Goal: Information Seeking & Learning: Check status

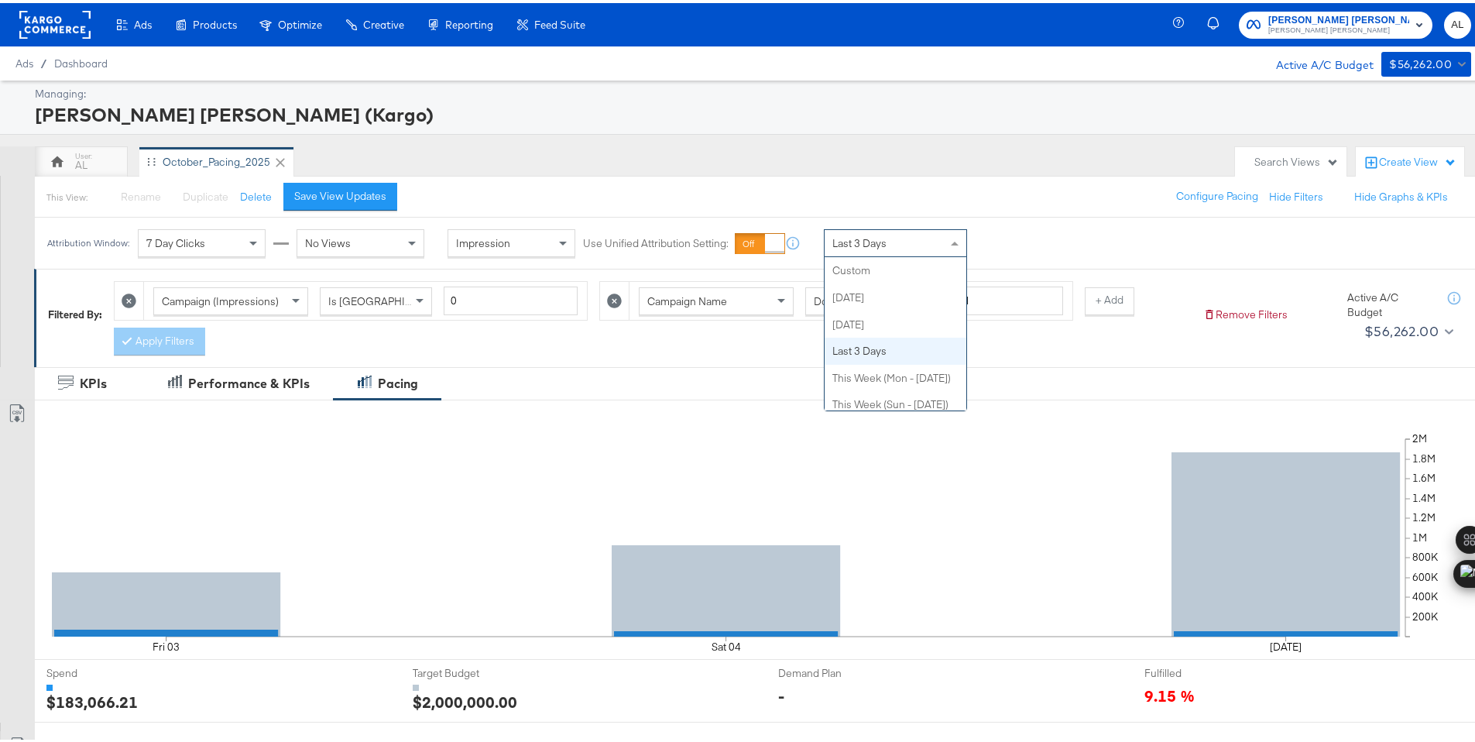
click at [922, 246] on div "Last 3 Days" at bounding box center [896, 240] width 142 height 26
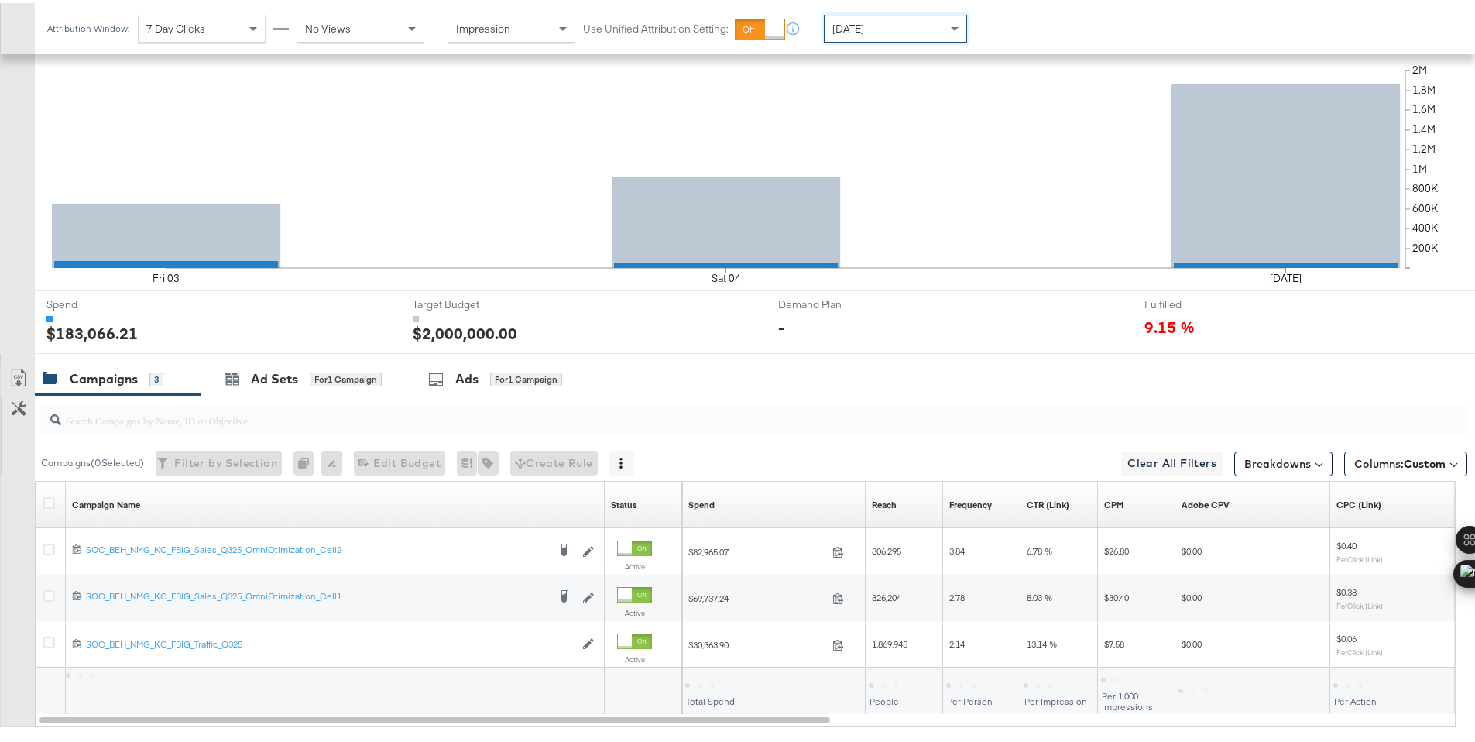
scroll to position [451, 0]
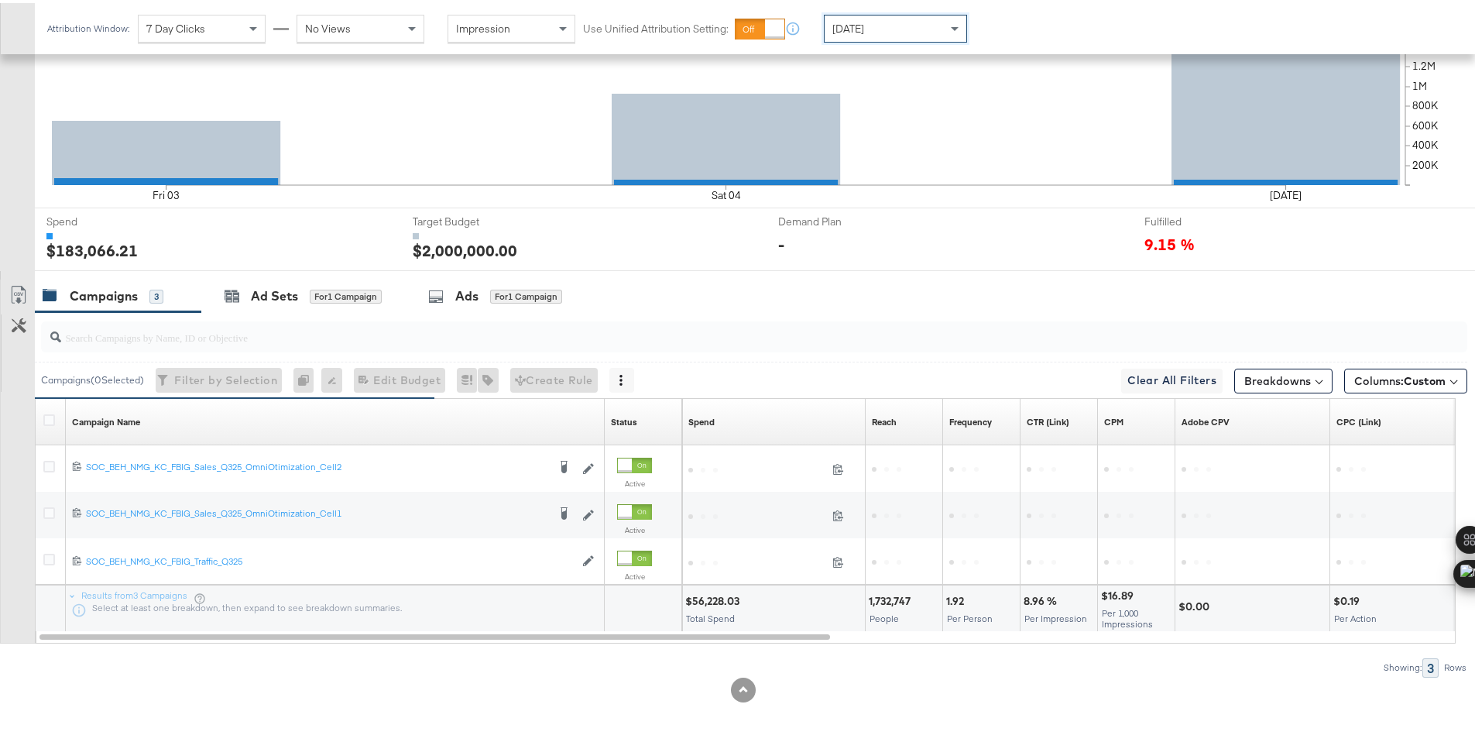
click at [699, 585] on div "$56,228.03 Total Spend" at bounding box center [773, 605] width 183 height 46
click at [703, 598] on div "$56,228.03" at bounding box center [714, 598] width 59 height 15
copy div "56,228.03"
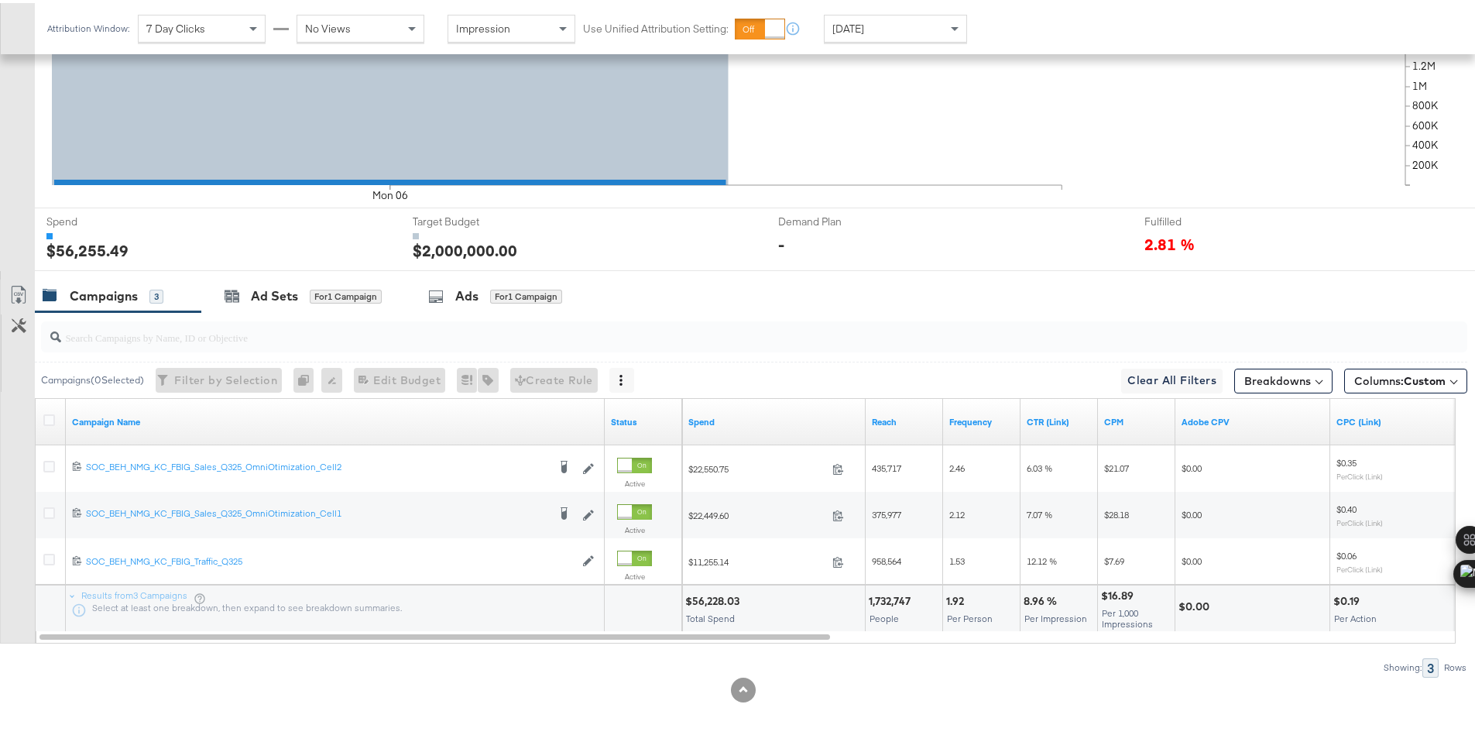
click at [901, 25] on div "Today" at bounding box center [896, 25] width 142 height 26
click at [712, 596] on div "$53,148.29" at bounding box center [713, 598] width 56 height 15
copy div "53,148.29"
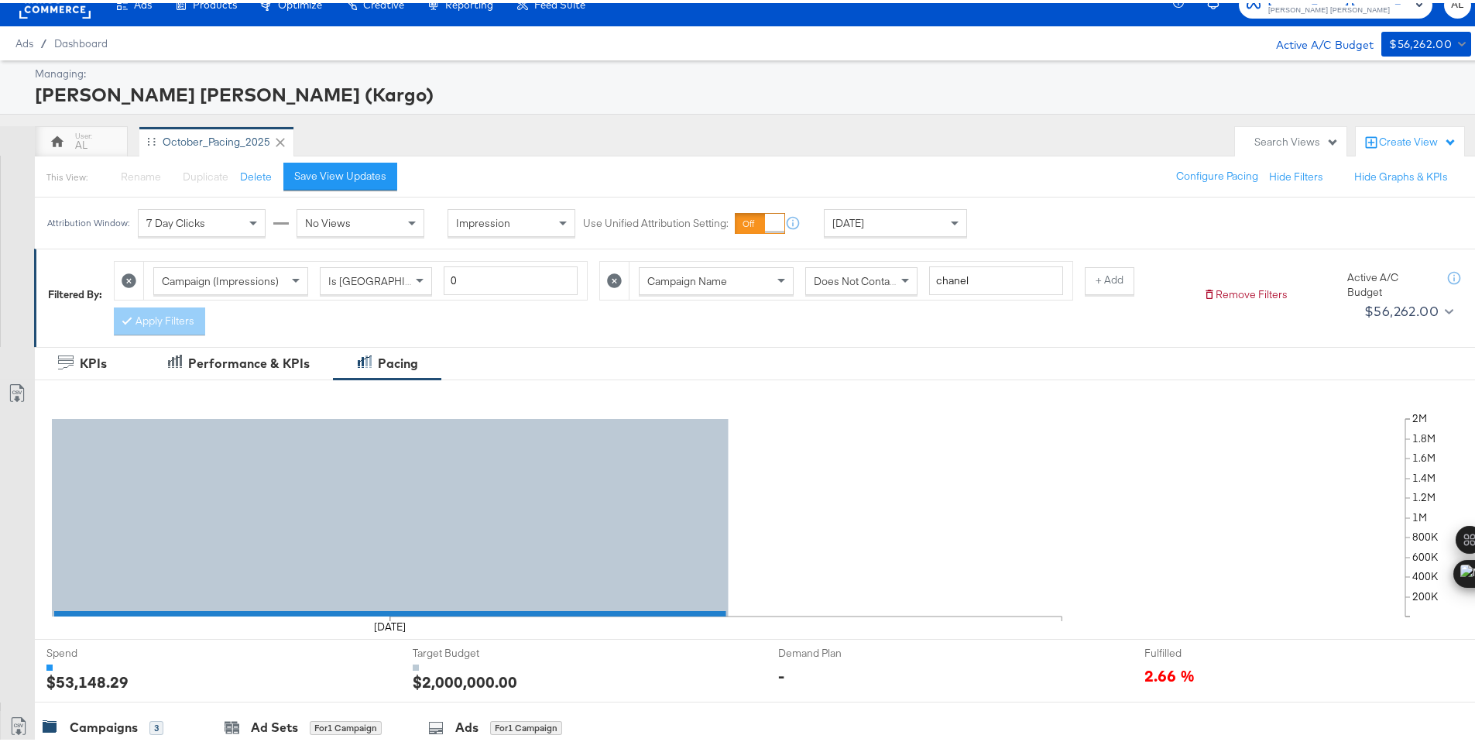
scroll to position [0, 0]
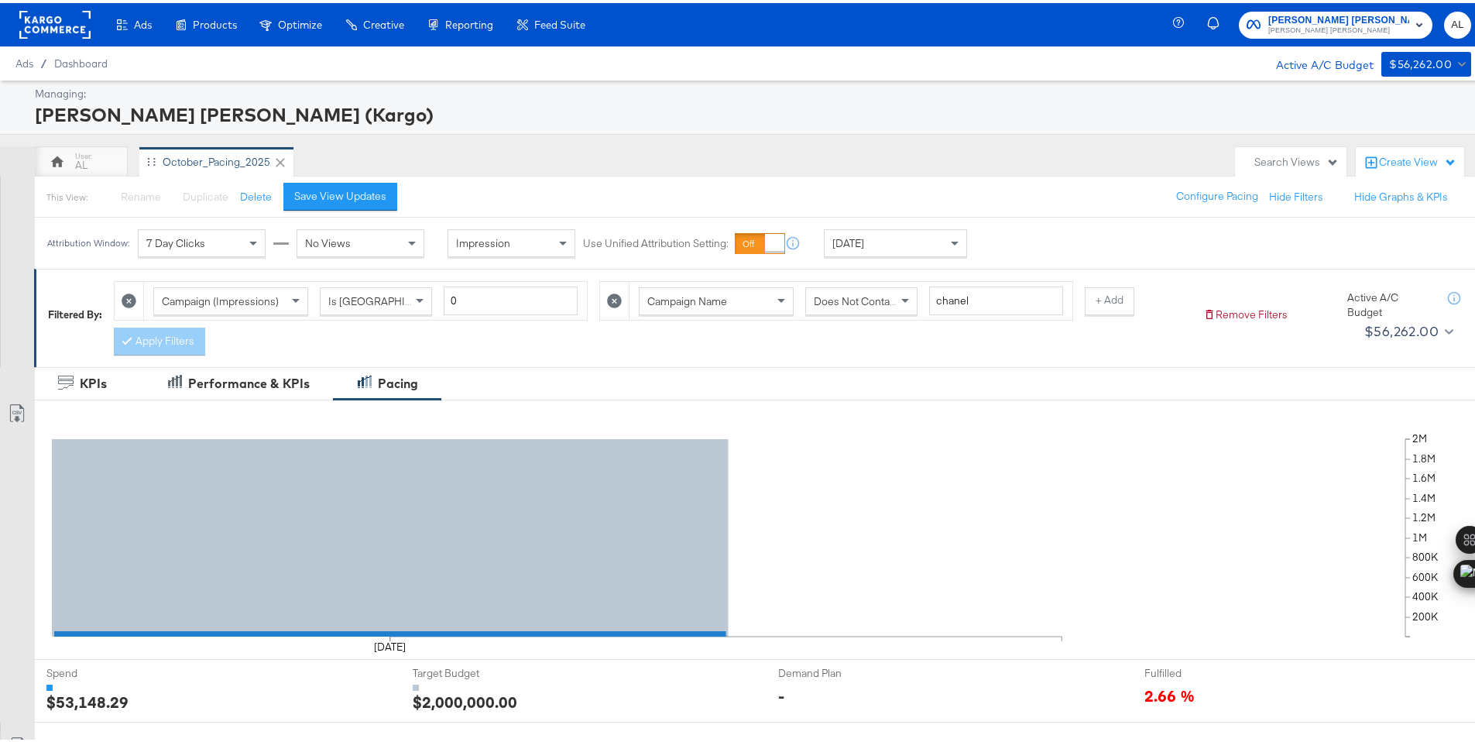
click at [47, 19] on rect at bounding box center [54, 22] width 71 height 28
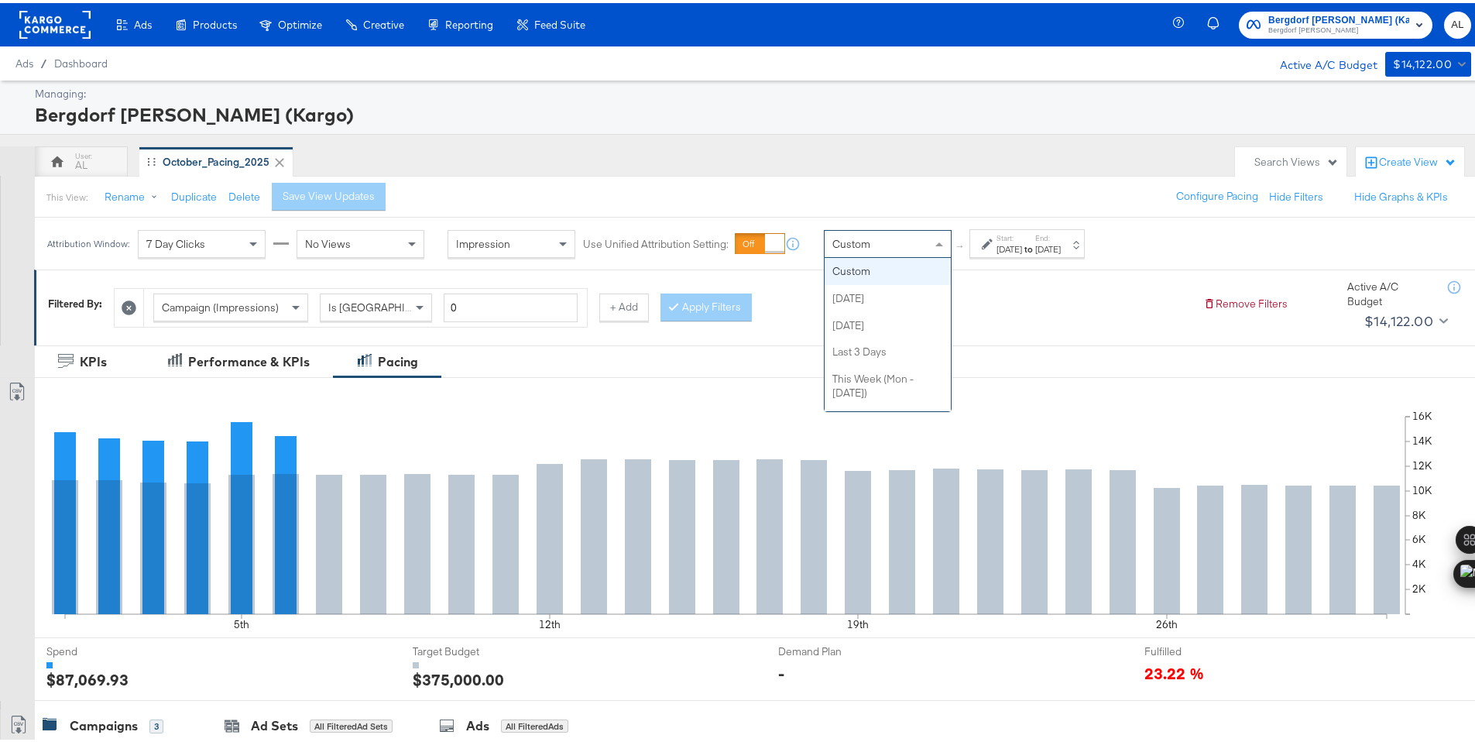
click at [932, 247] on span at bounding box center [941, 241] width 19 height 26
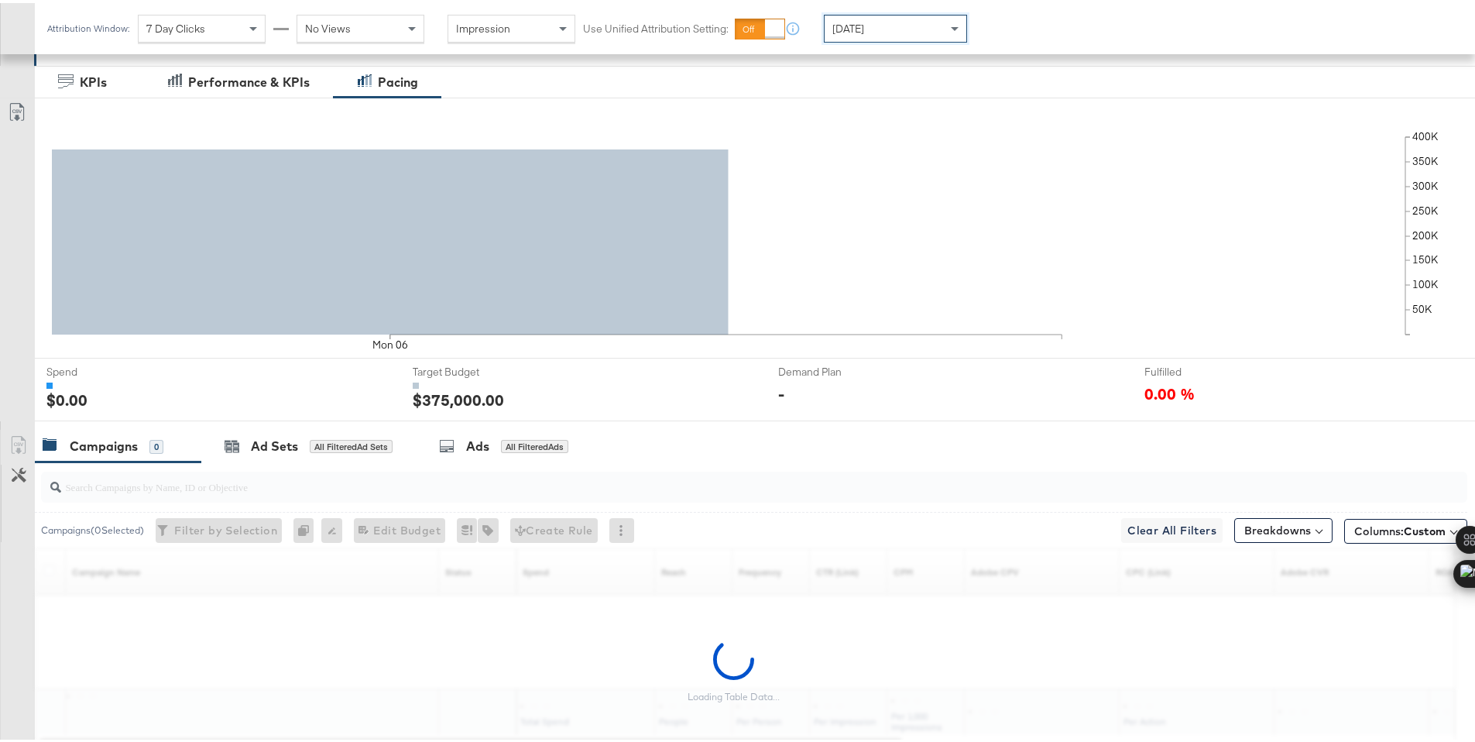
scroll to position [383, 0]
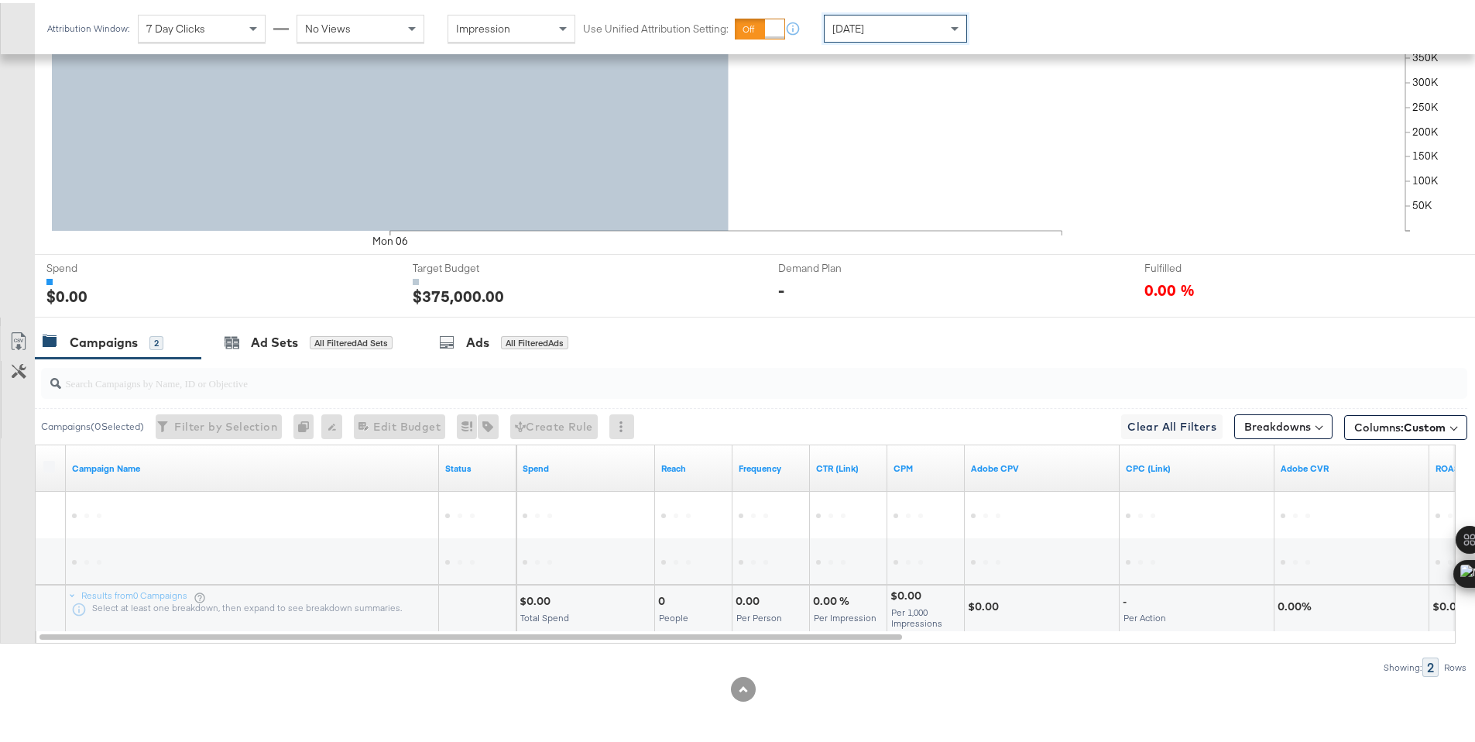
click at [887, 20] on div "Today" at bounding box center [896, 25] width 142 height 26
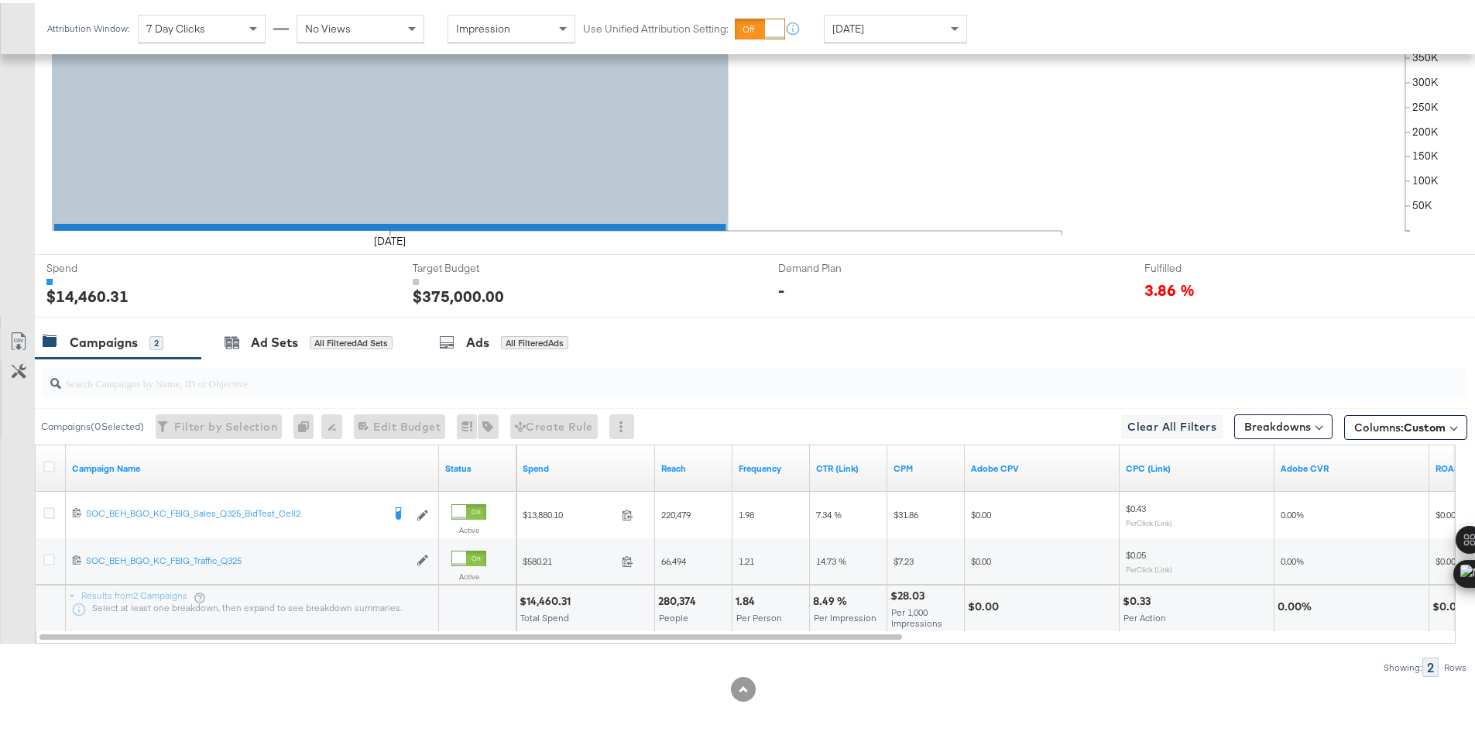
click at [544, 595] on div "$14,460.31" at bounding box center [548, 598] width 56 height 15
copy div "14,460.31"
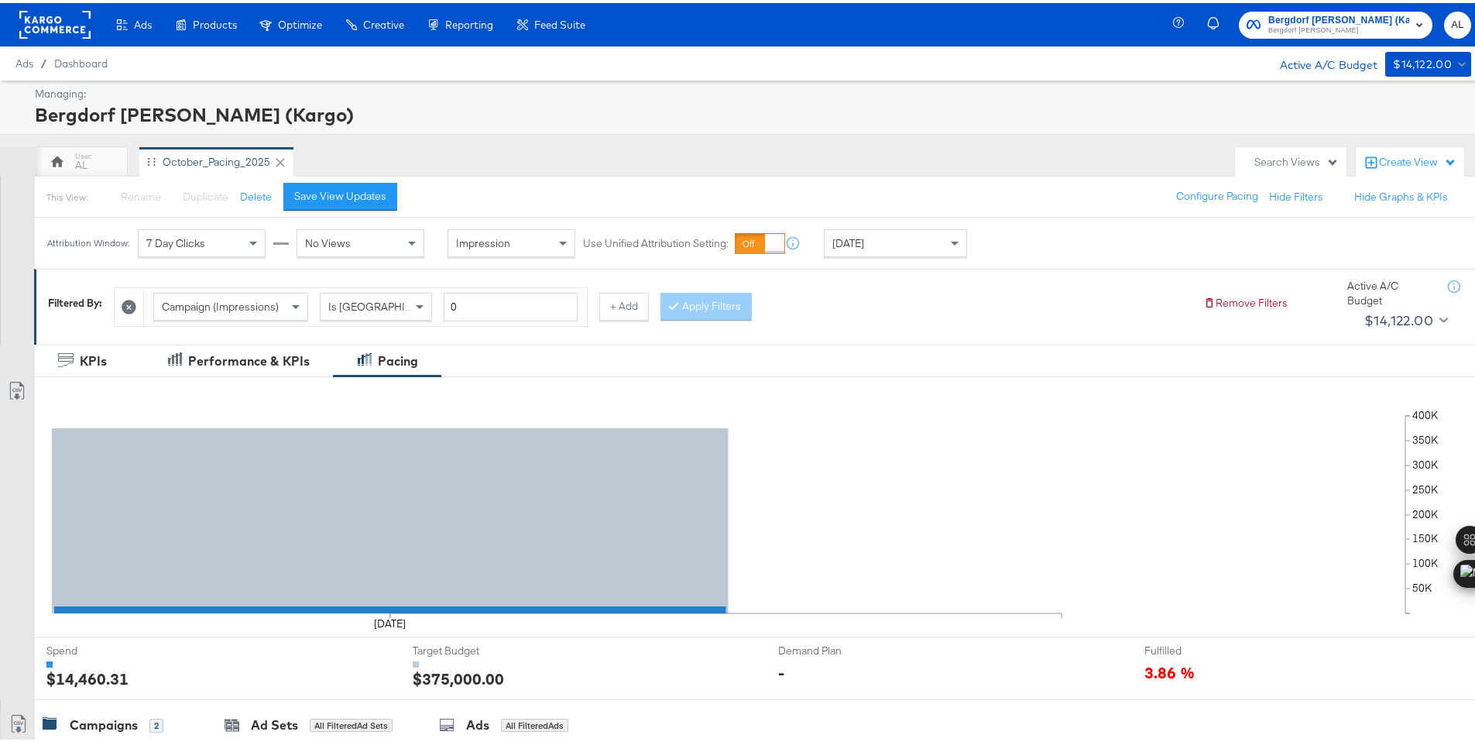
click at [60, 25] on rect at bounding box center [54, 22] width 71 height 28
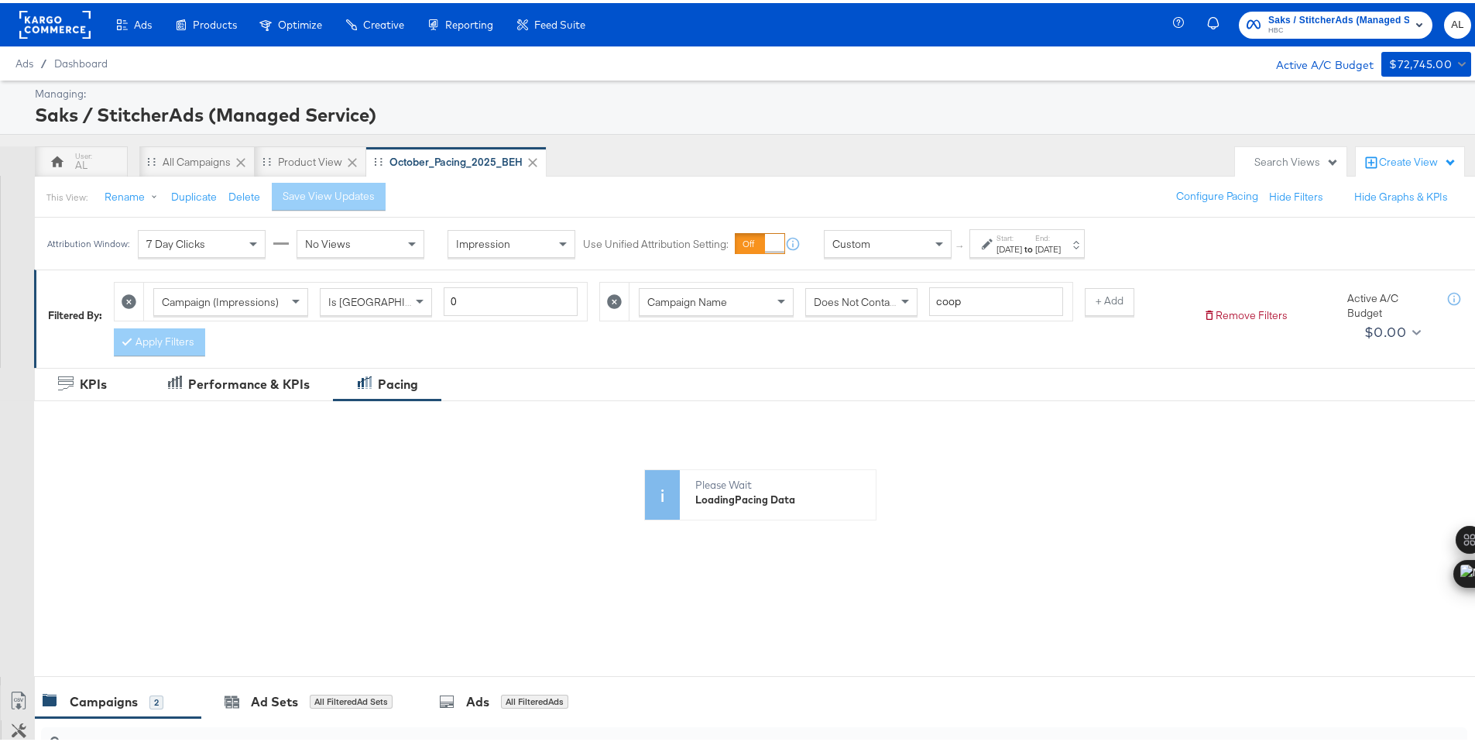
click at [822, 247] on div "Attribution Window: 7 Day Clicks No Views Impression Use Unified Attribution Se…" at bounding box center [569, 241] width 1069 height 52
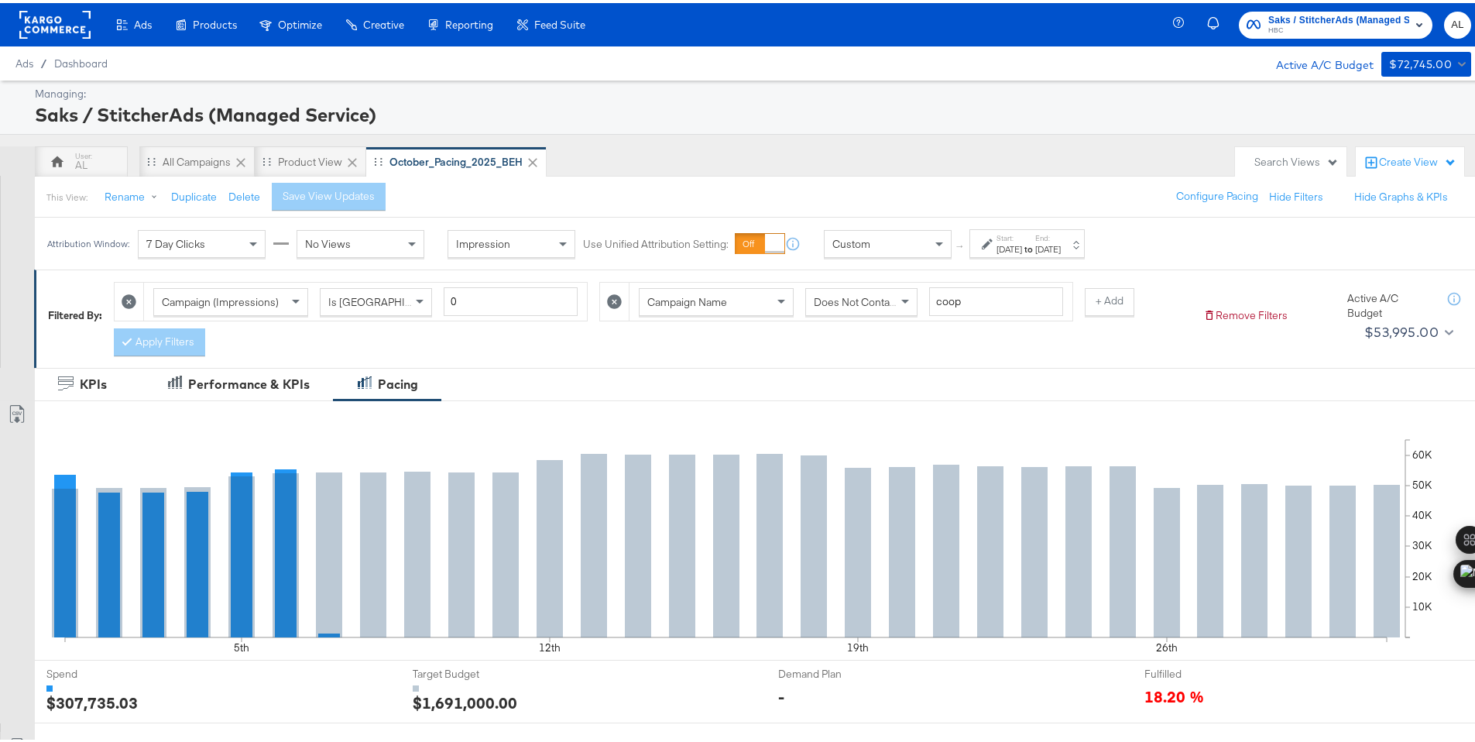
click at [841, 247] on span "Custom" at bounding box center [851, 241] width 38 height 14
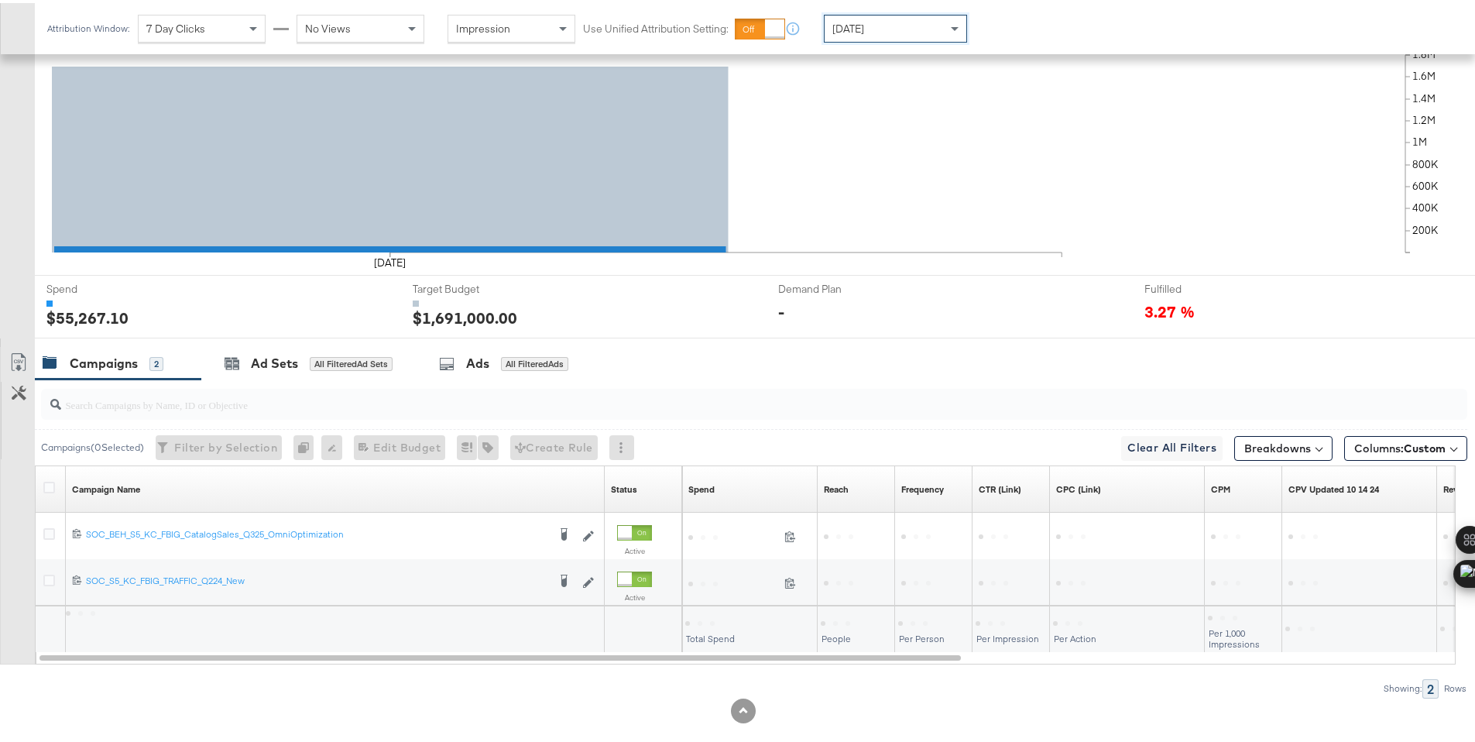
scroll to position [405, 0]
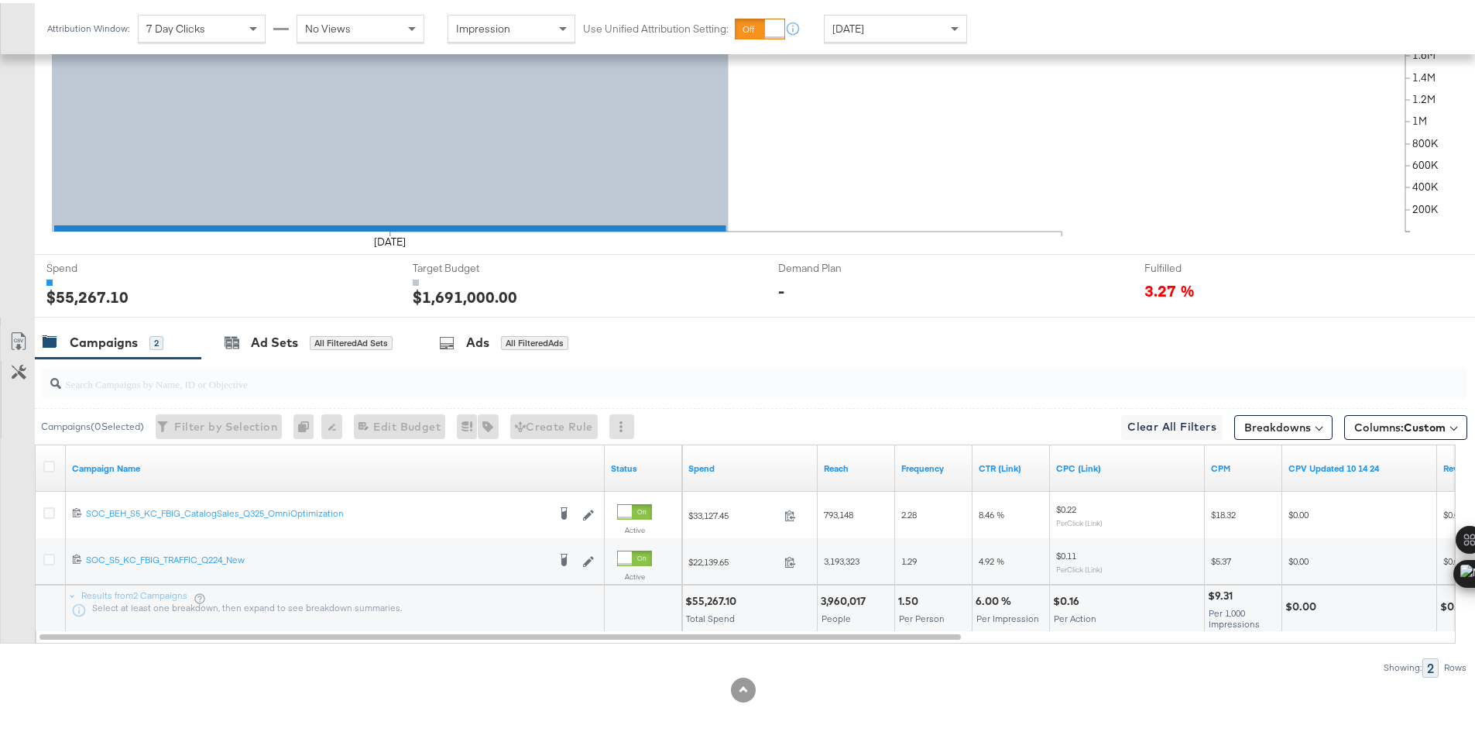
click at [697, 596] on div "$55,267.10" at bounding box center [713, 598] width 56 height 15
copy div "55,267.10"
